Goal: Find specific page/section: Find specific page/section

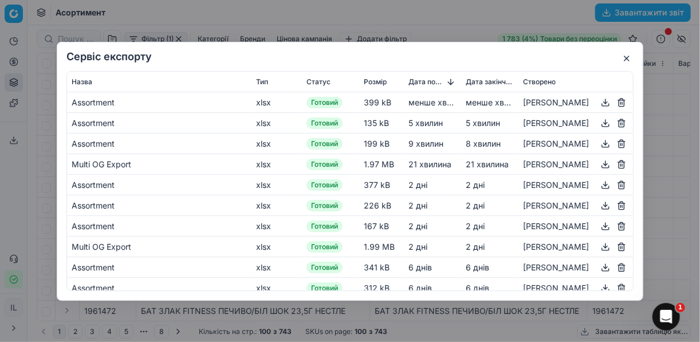
click at [625, 58] on button "button" at bounding box center [627, 59] width 14 height 14
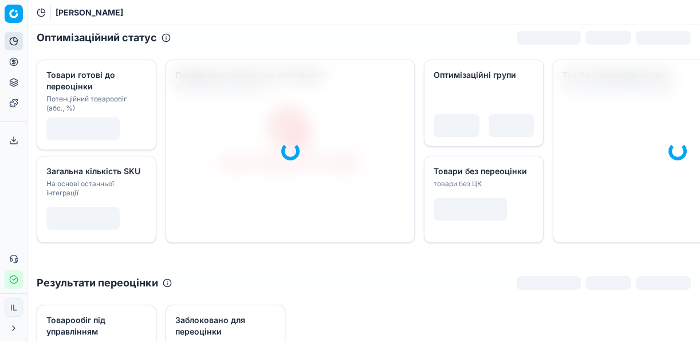
click at [14, 60] on icon at bounding box center [13, 61] width 9 height 9
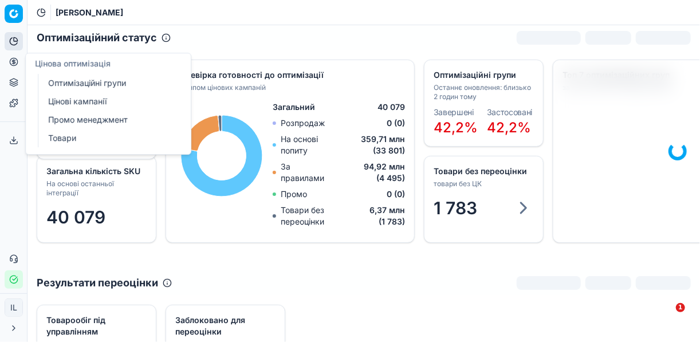
click at [96, 78] on link "Оптимізаційні групи" at bounding box center [111, 83] width 134 height 16
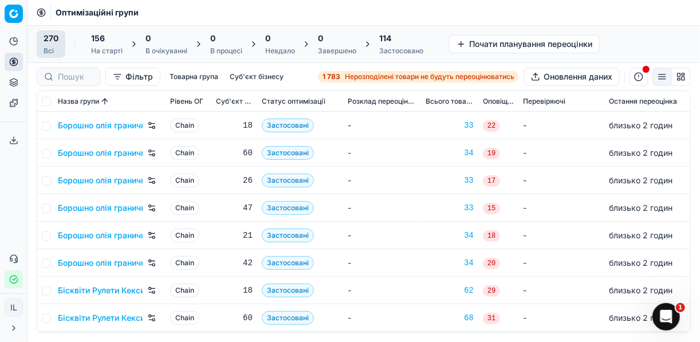
click at [638, 76] on button "button" at bounding box center [639, 77] width 18 height 18
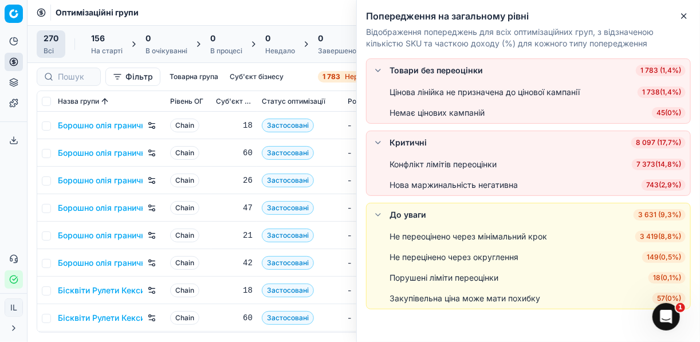
click at [653, 256] on span "149 ( 0,5% )" at bounding box center [664, 257] width 44 height 11
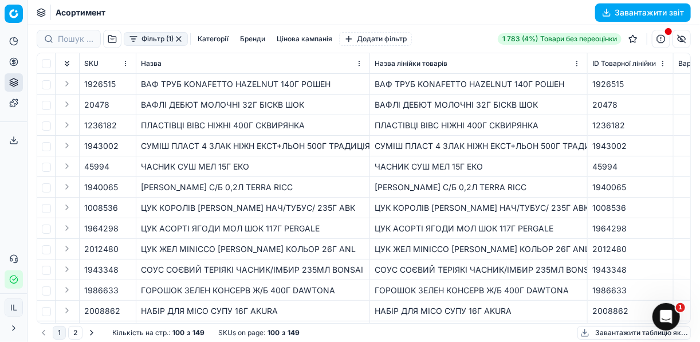
click at [657, 36] on button "button" at bounding box center [661, 39] width 18 height 18
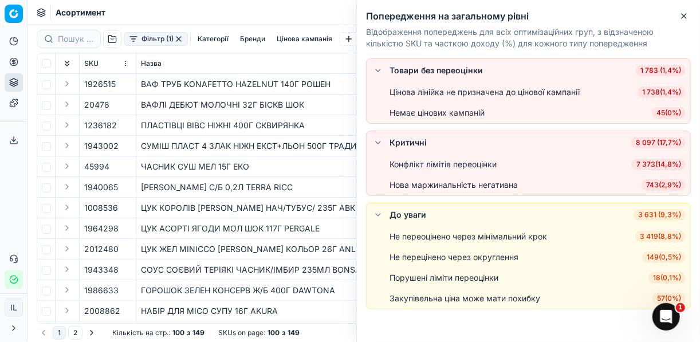
click at [668, 276] on span "18 ( 0,1% )" at bounding box center [667, 277] width 37 height 11
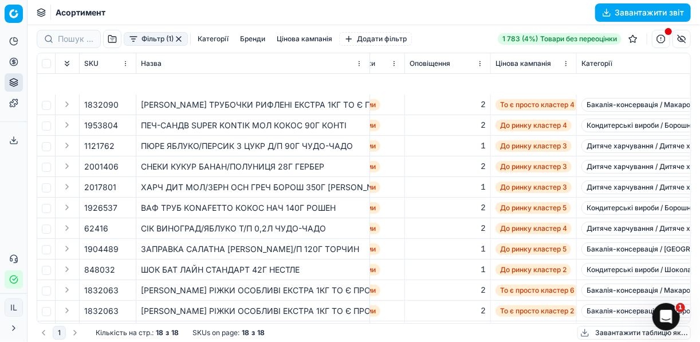
scroll to position [128, 1730]
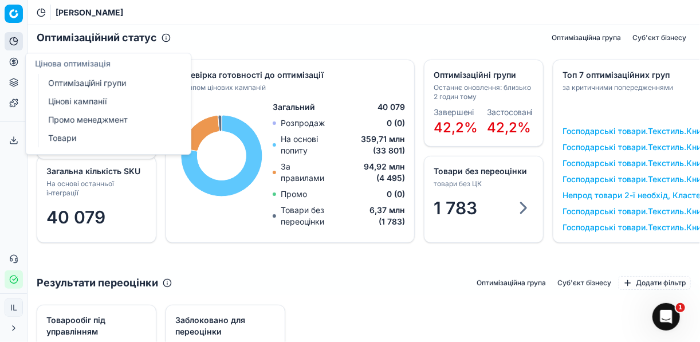
click at [74, 80] on link "Оптимізаційні групи" at bounding box center [111, 83] width 134 height 16
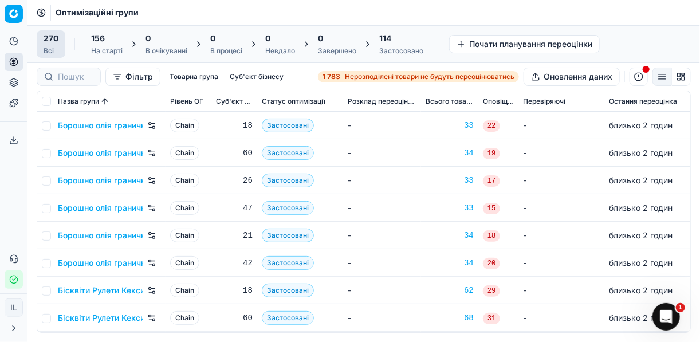
click at [640, 78] on button "button" at bounding box center [639, 77] width 18 height 18
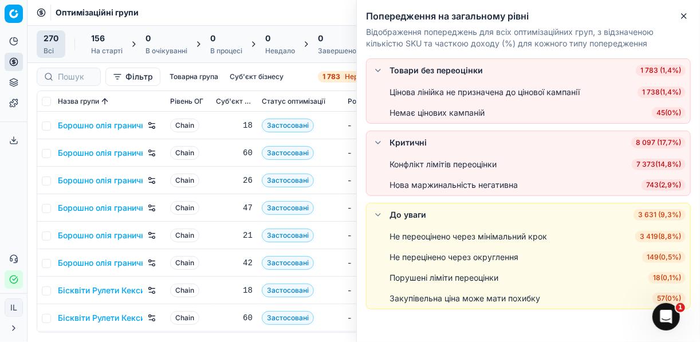
click at [654, 113] on span "45 ( 0% )" at bounding box center [669, 112] width 34 height 11
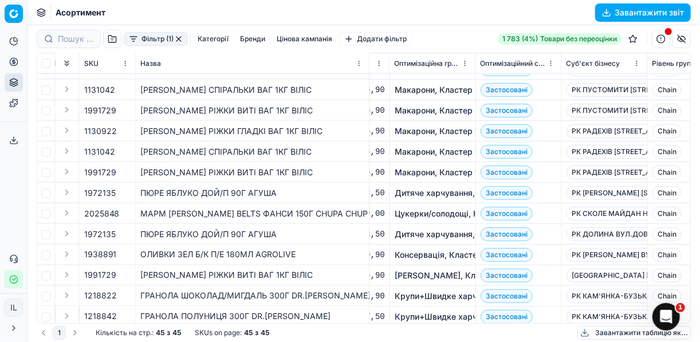
scroll to position [685, 799]
